Goal: Book appointment/travel/reservation

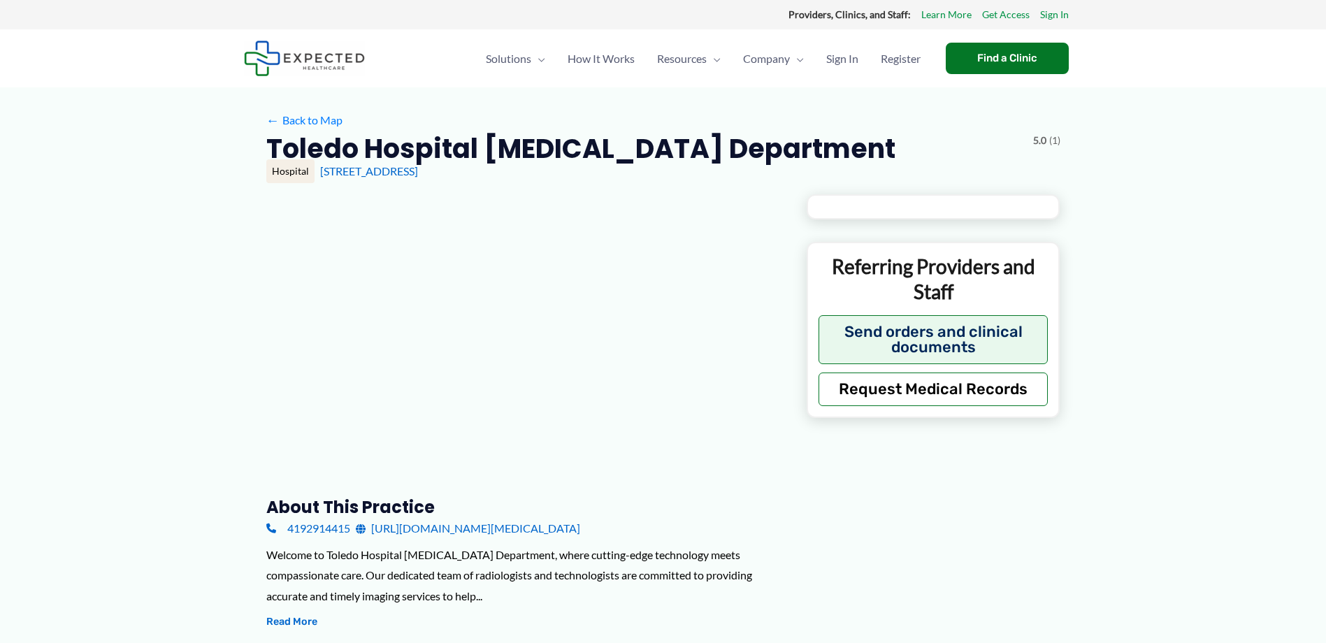
type input "**********"
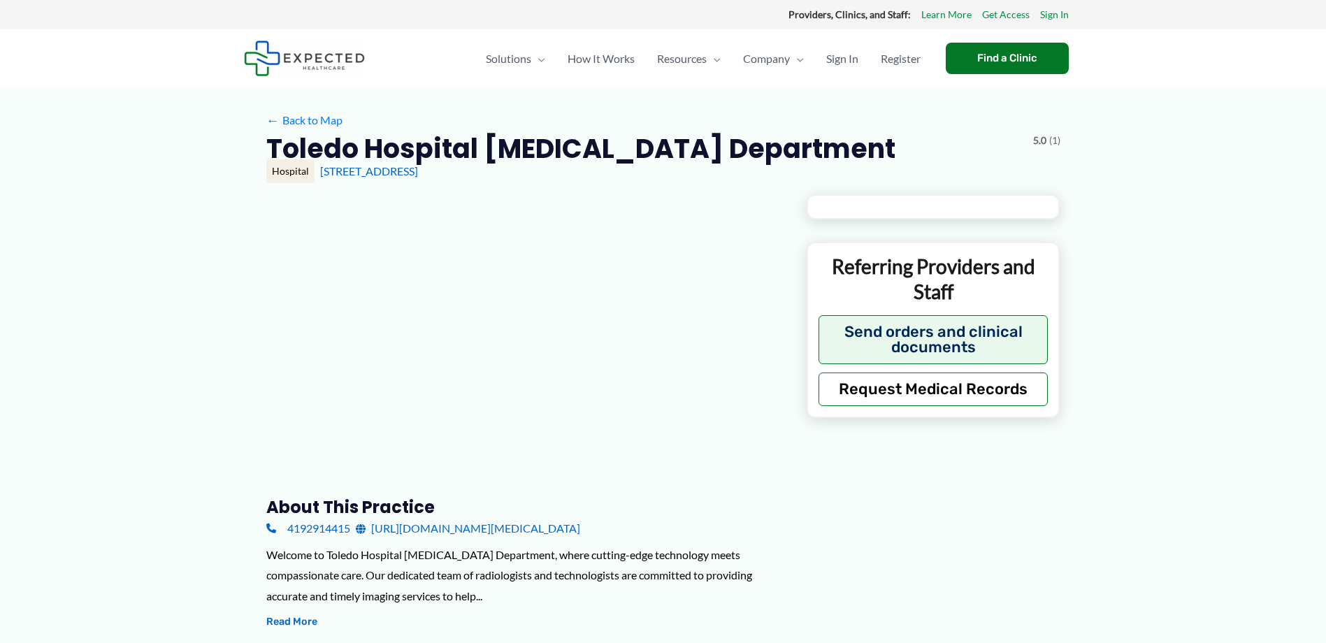
type input "**********"
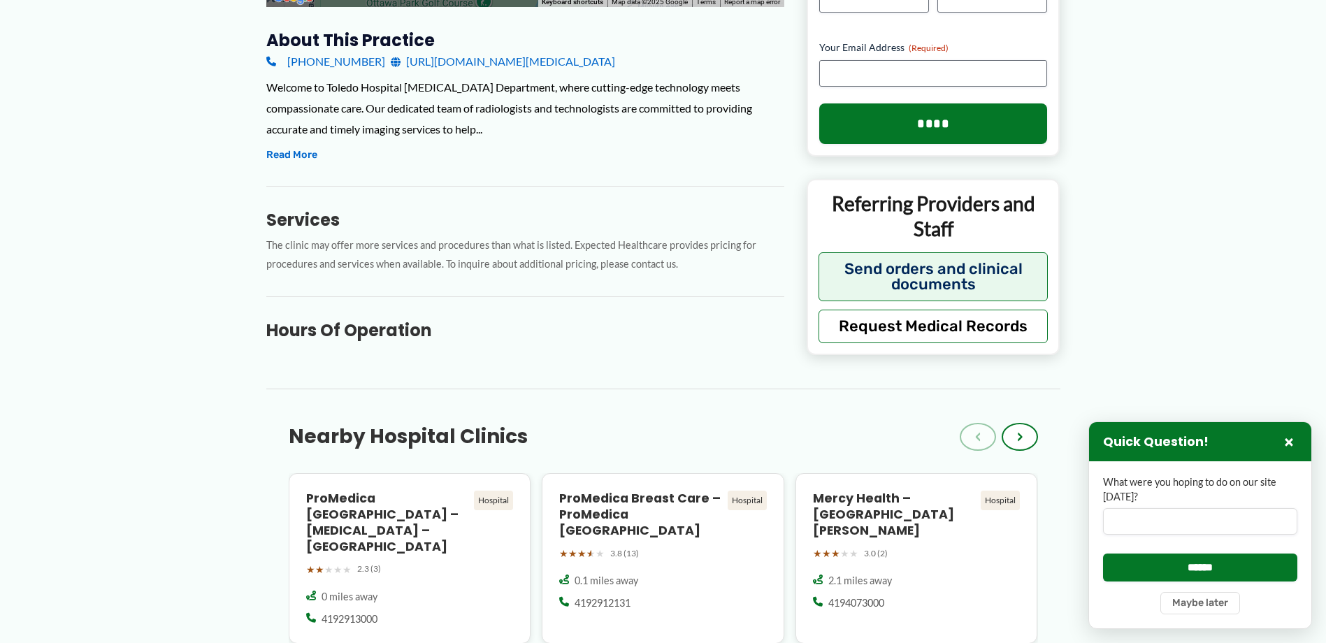
scroll to position [489, 0]
